Goal: Task Accomplishment & Management: Manage account settings

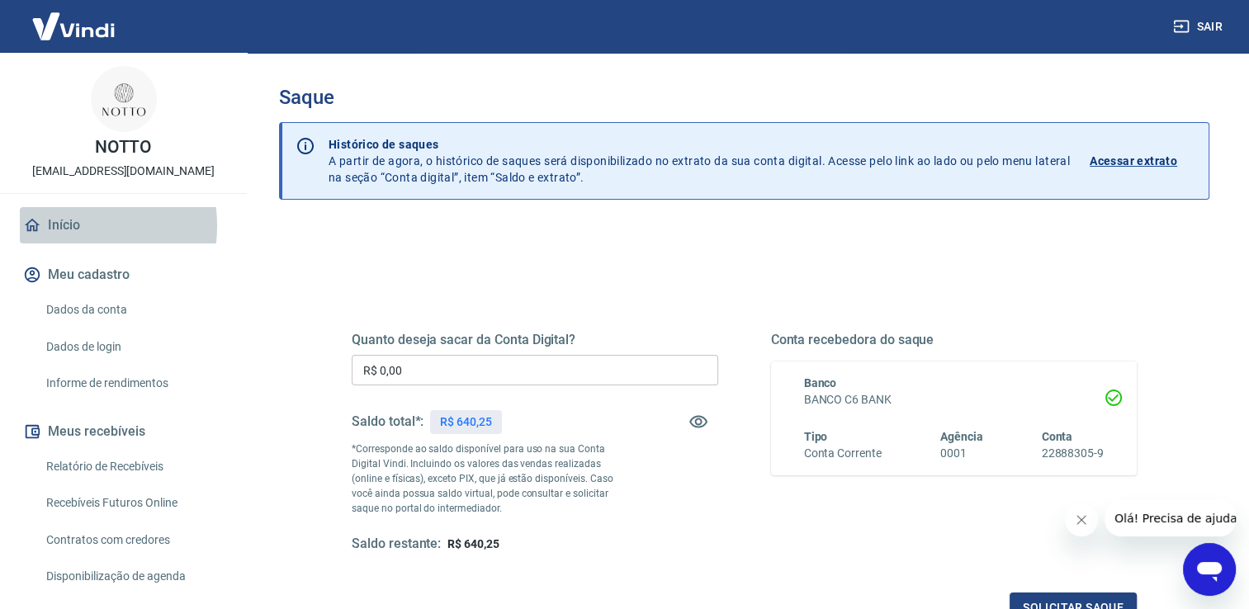
click at [63, 226] on link "Início" at bounding box center [123, 225] width 207 height 36
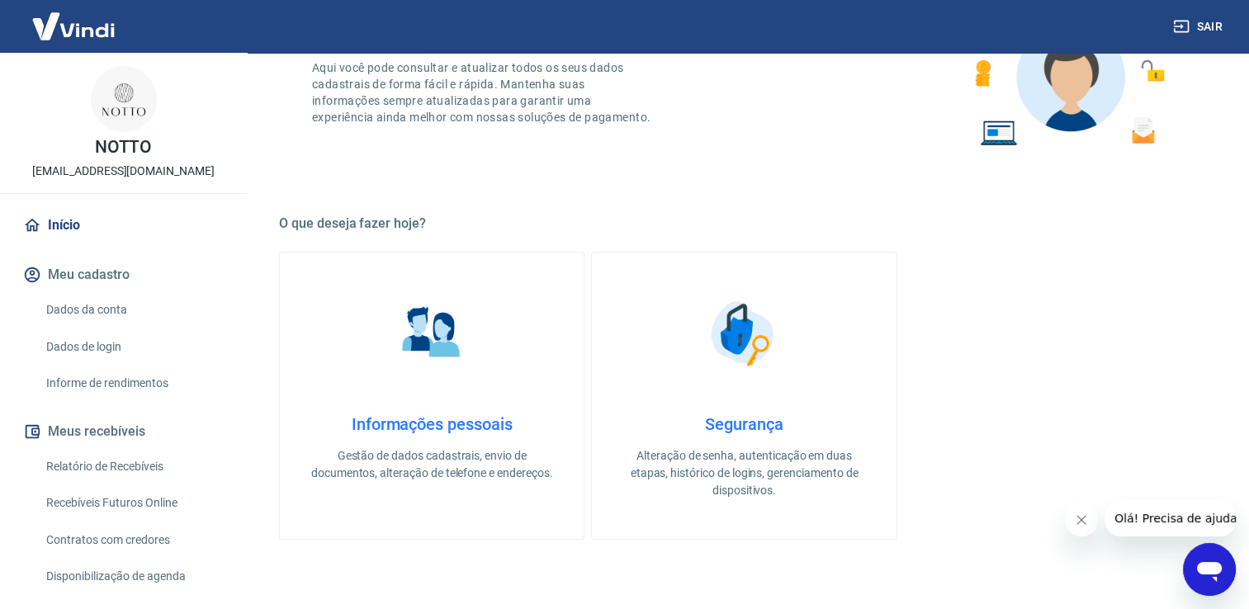
scroll to position [165, 0]
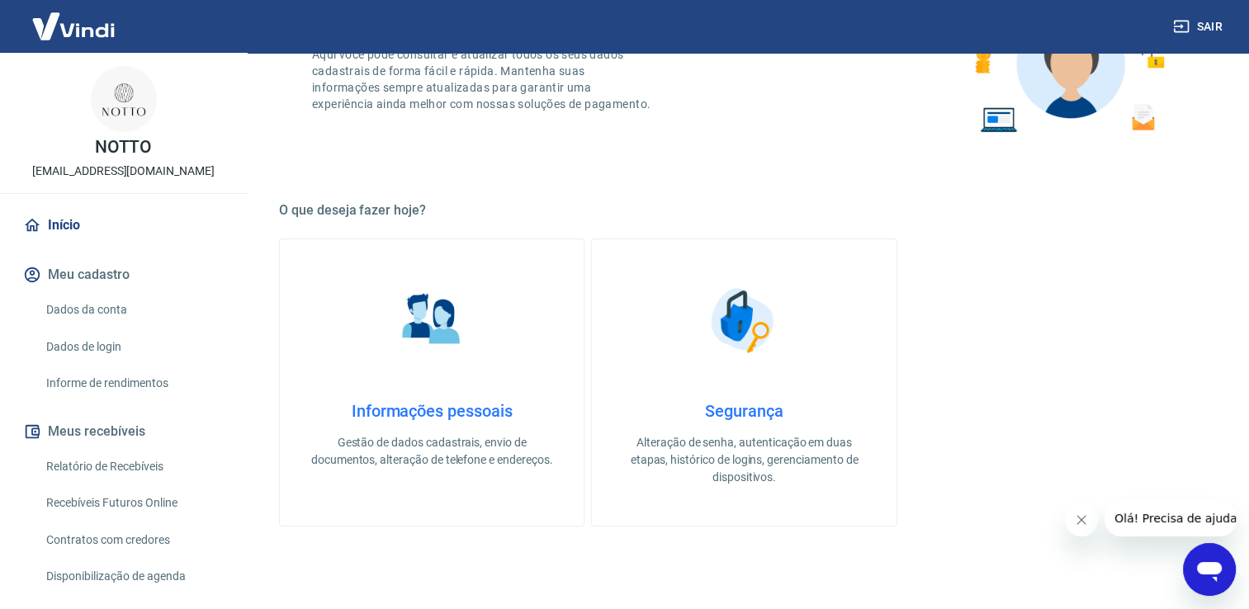
click at [107, 309] on link "Dados da conta" at bounding box center [133, 310] width 187 height 34
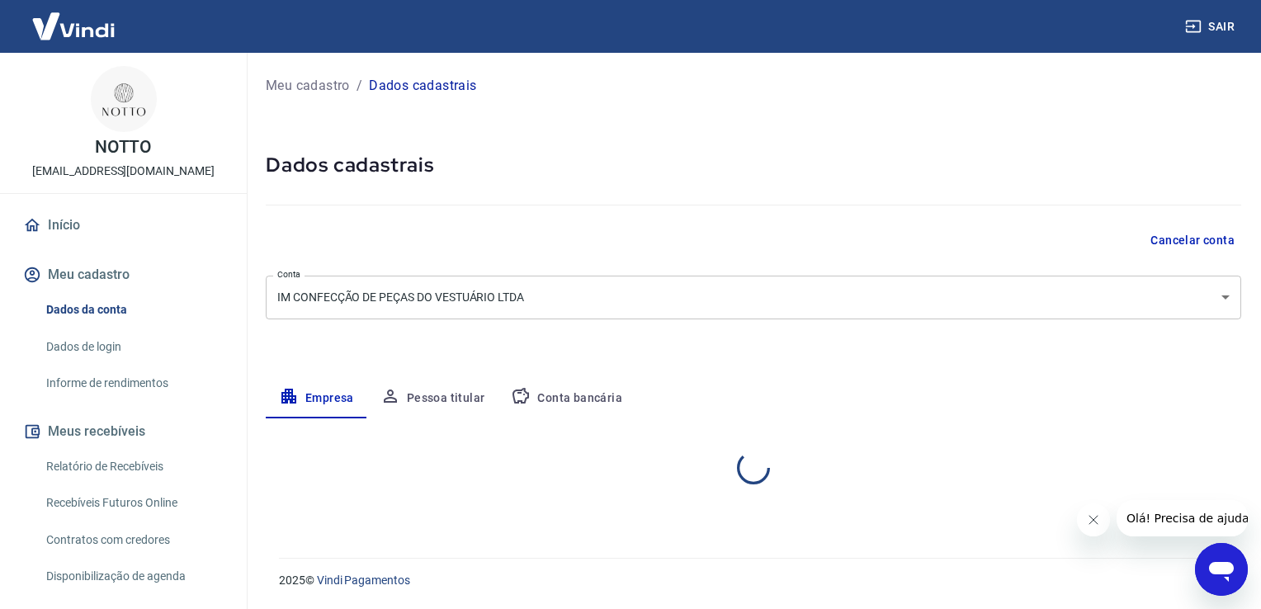
select select "CE"
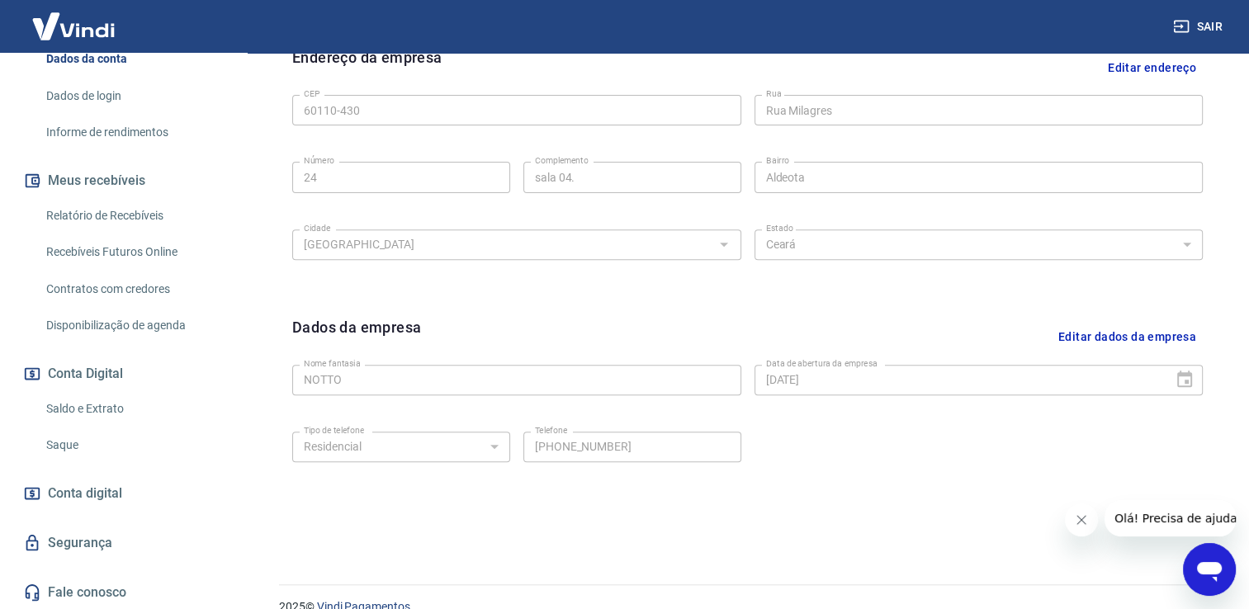
scroll to position [580, 0]
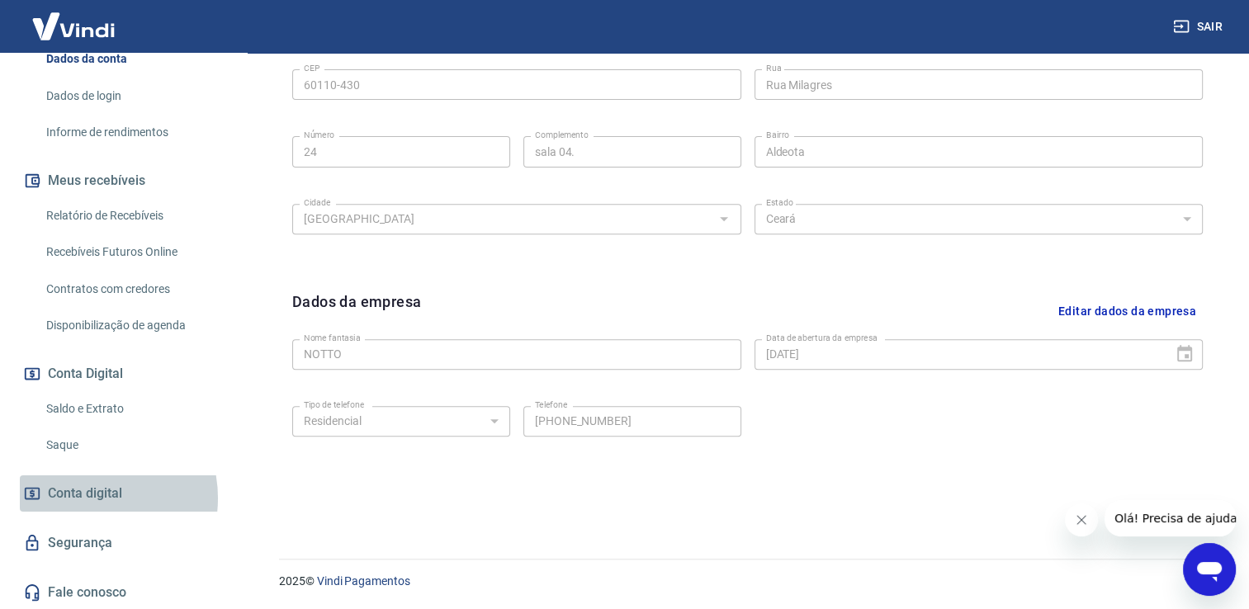
click at [83, 497] on span "Conta digital" at bounding box center [85, 493] width 74 height 23
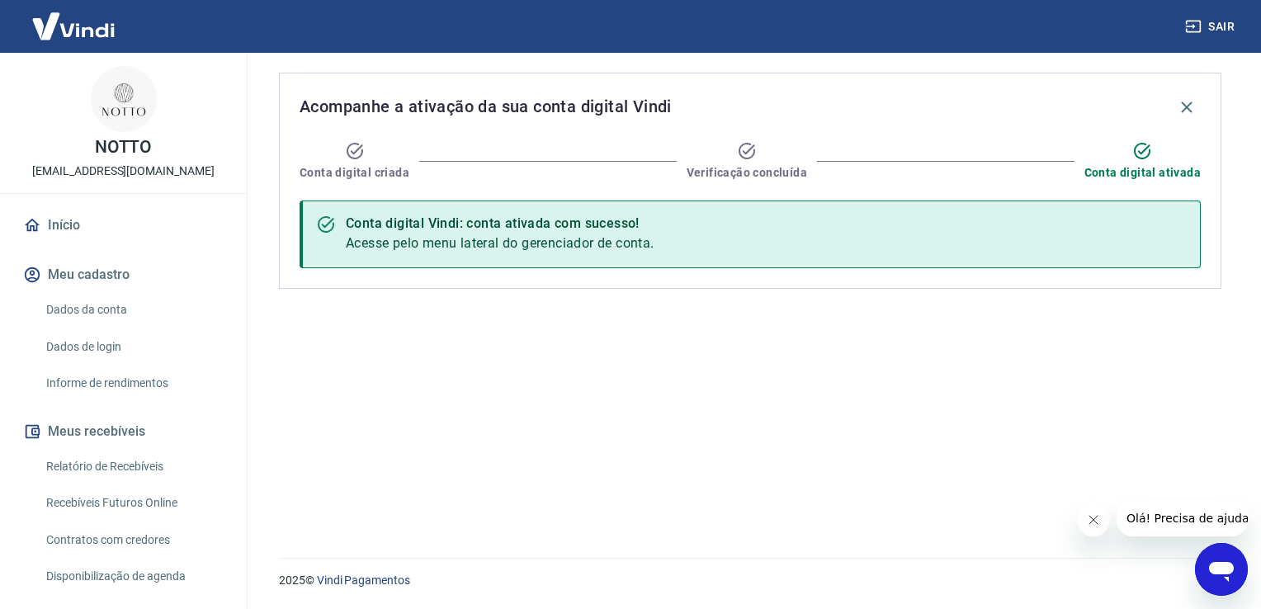
click at [121, 133] on div "NOTTO [EMAIL_ADDRESS][DOMAIN_NAME]" at bounding box center [123, 123] width 247 height 140
click at [69, 223] on link "Início" at bounding box center [123, 225] width 207 height 36
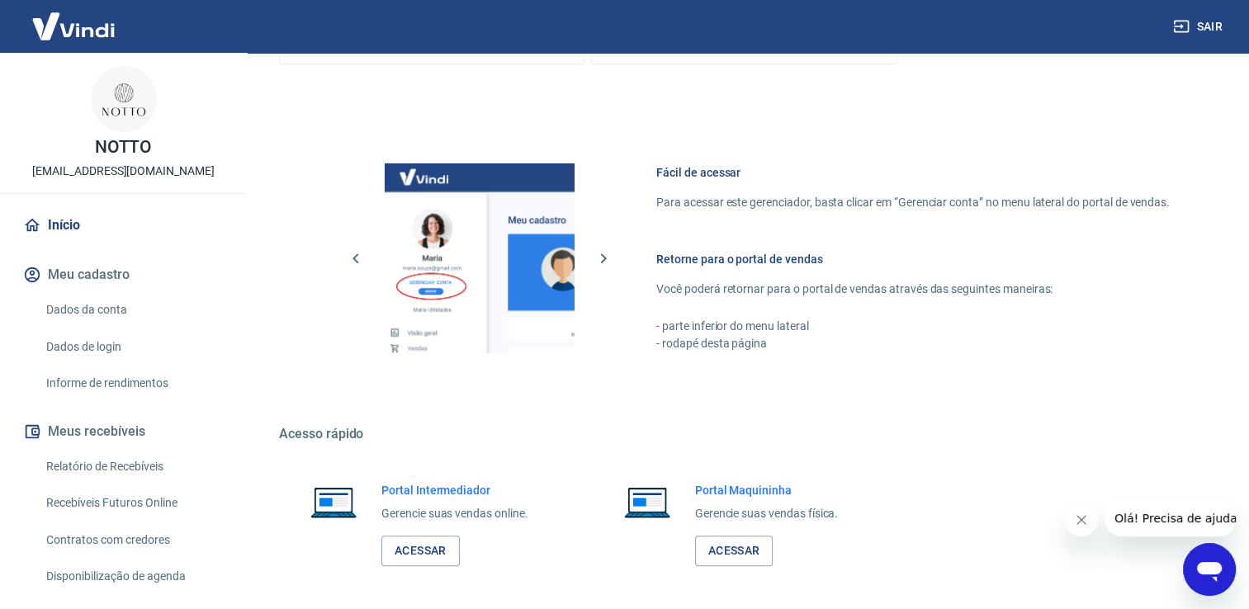
scroll to position [693, 0]
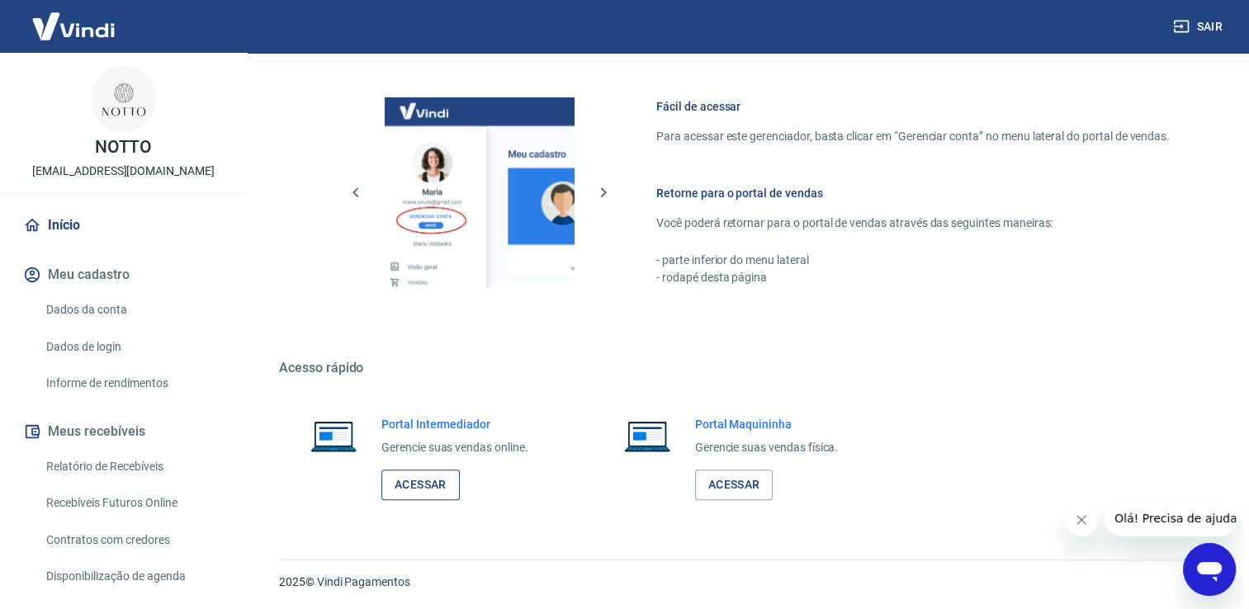
click at [429, 486] on link "Acessar" at bounding box center [420, 485] width 78 height 31
